Goal: Information Seeking & Learning: Learn about a topic

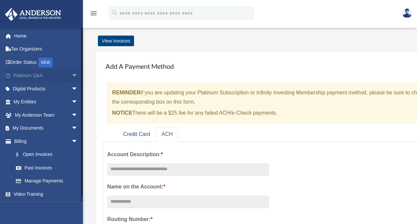
click at [71, 75] on span "arrow_drop_down" at bounding box center [77, 76] width 13 height 14
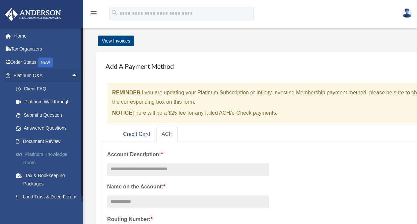
click at [60, 154] on link "Platinum Knowledge Room" at bounding box center [48, 158] width 79 height 21
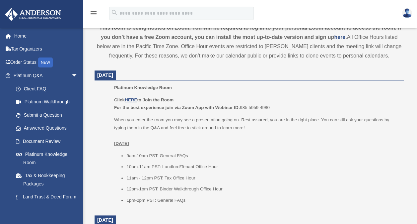
scroll to position [229, 0]
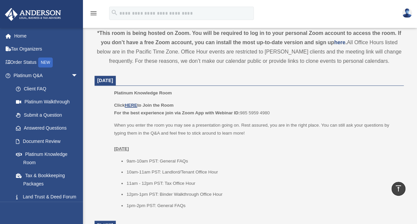
click at [113, 79] on span "[DATE]" at bounding box center [105, 80] width 16 height 5
click at [132, 103] on u "HERE" at bounding box center [131, 105] width 12 height 5
